Goal: Check status: Check status

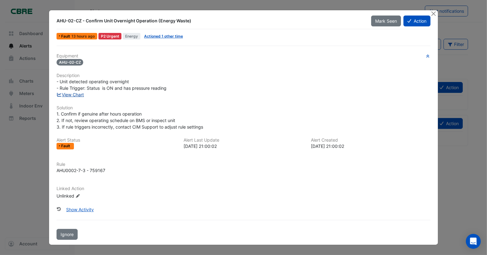
click at [75, 96] on link "View Chart" at bounding box center [71, 94] width 28 height 5
